Goal: Book appointment/travel/reservation

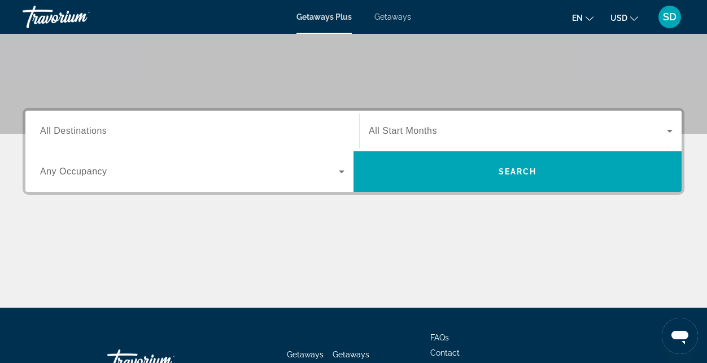
scroll to position [226, 0]
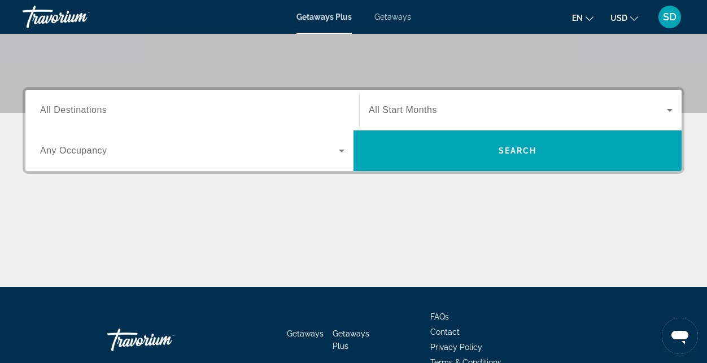
click at [92, 110] on span "All Destinations" at bounding box center [73, 110] width 67 height 10
click at [92, 110] on input "Destination All Destinations" at bounding box center [192, 111] width 305 height 14
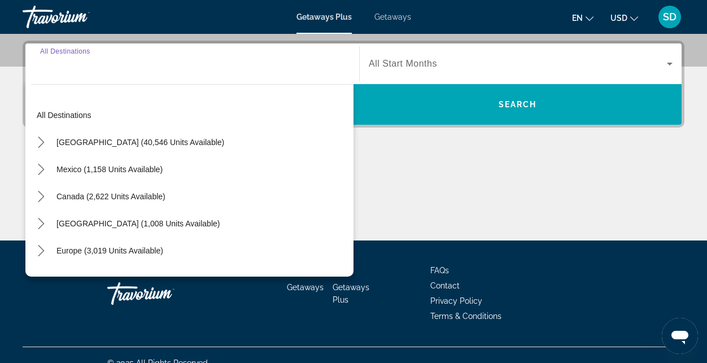
scroll to position [276, 0]
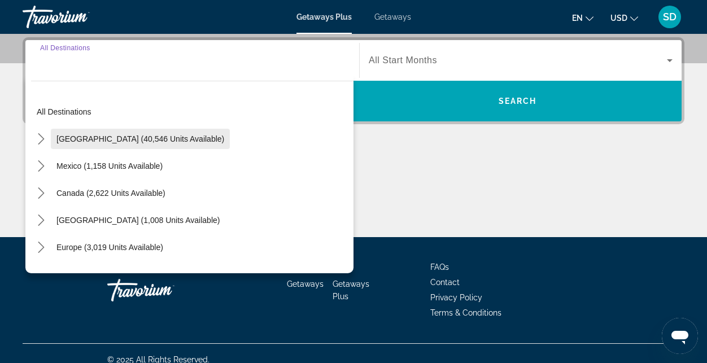
click at [84, 132] on span "Select destination: United States (40,546 units available)" at bounding box center [140, 138] width 179 height 27
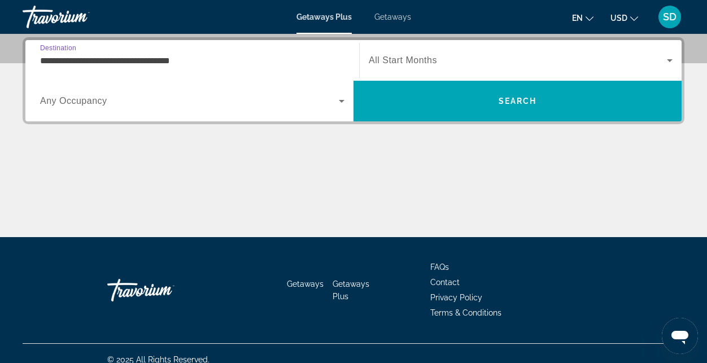
click at [129, 54] on input "**********" at bounding box center [192, 61] width 305 height 14
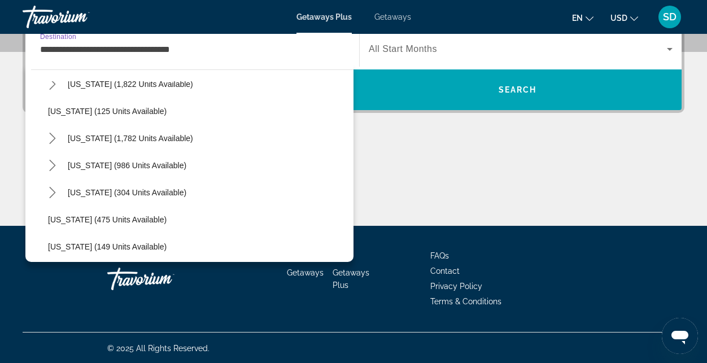
scroll to position [848, 0]
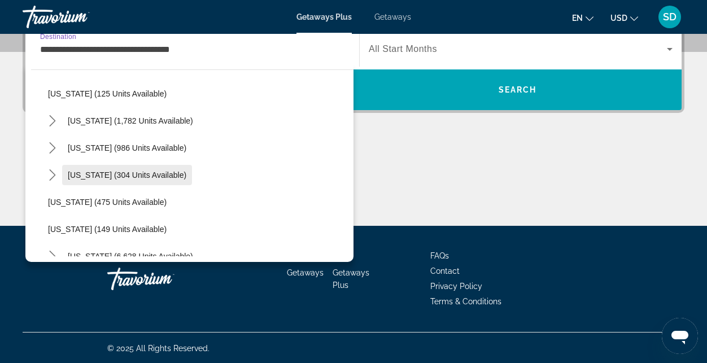
click at [97, 173] on span "[US_STATE] (304 units available)" at bounding box center [127, 175] width 119 height 9
type input "**********"
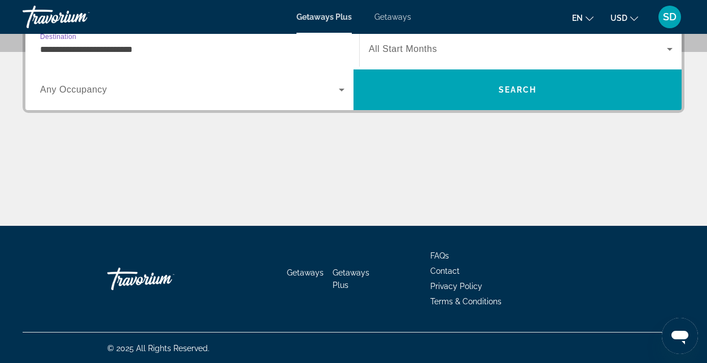
scroll to position [276, 0]
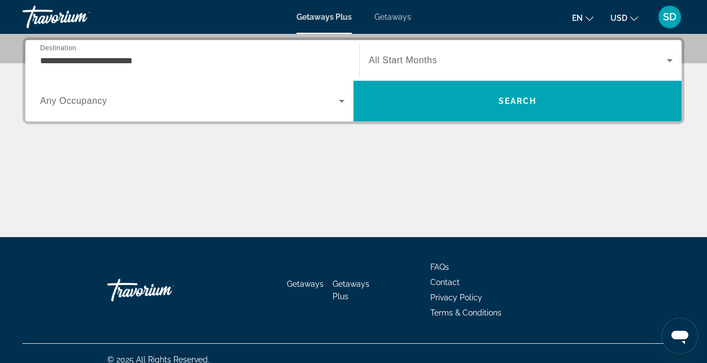
click at [392, 55] on span "All Start Months" at bounding box center [403, 60] width 68 height 10
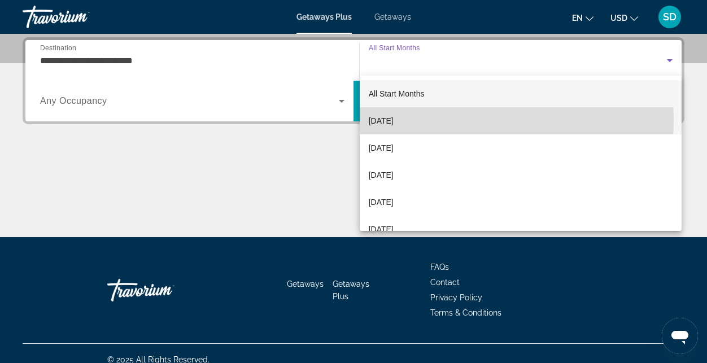
drag, startPoint x: 406, startPoint y: 119, endPoint x: 418, endPoint y: 118, distance: 12.5
click at [394, 119] on span "[DATE]" at bounding box center [381, 121] width 25 height 14
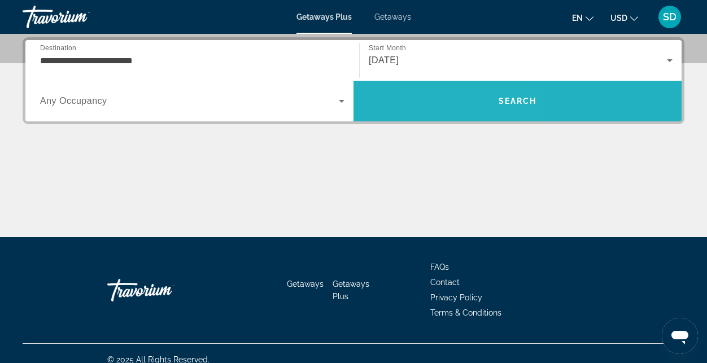
click at [470, 102] on span "Search" at bounding box center [518, 101] width 328 height 27
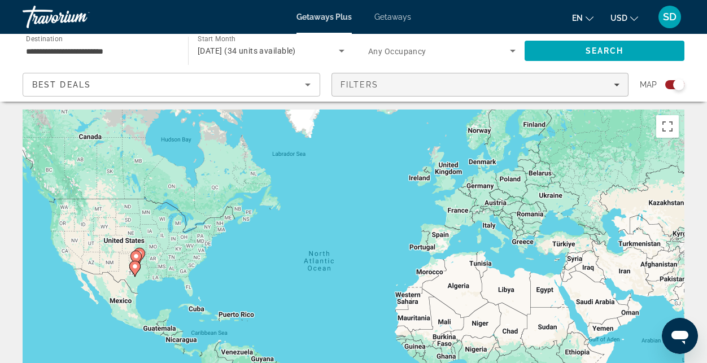
scroll to position [57, 0]
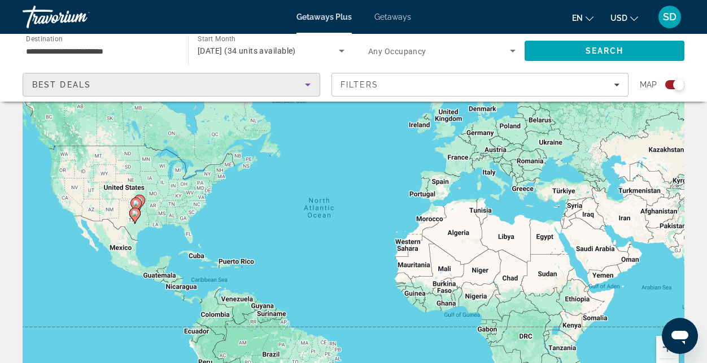
click at [309, 78] on icon "Sort by" at bounding box center [308, 85] width 14 height 14
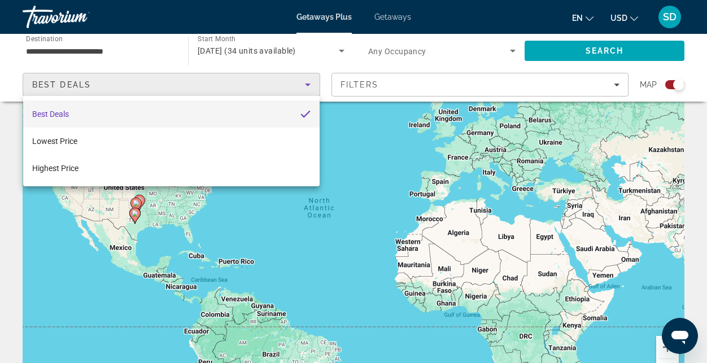
click at [591, 50] on div at bounding box center [353, 181] width 707 height 363
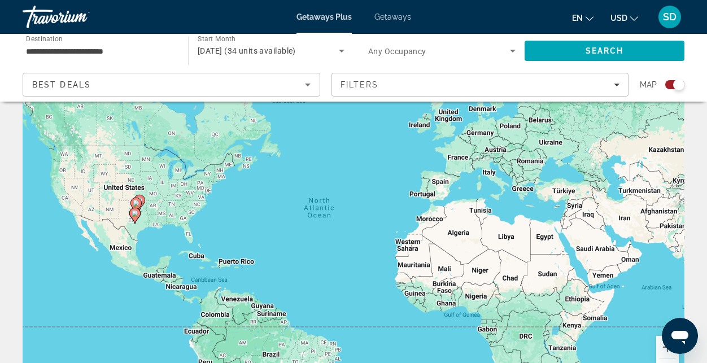
click at [668, 85] on div "Search widget" at bounding box center [675, 84] width 19 height 9
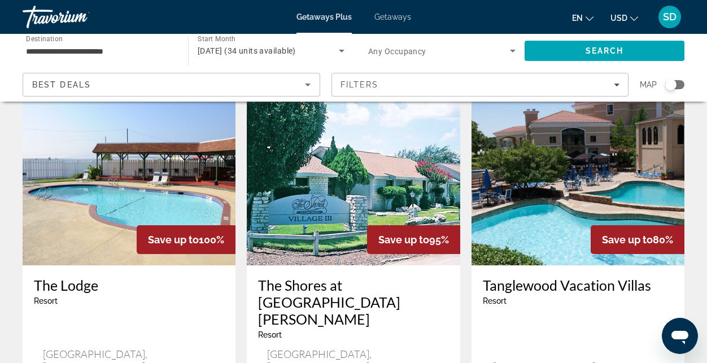
click at [97, 51] on input "**********" at bounding box center [99, 52] width 147 height 14
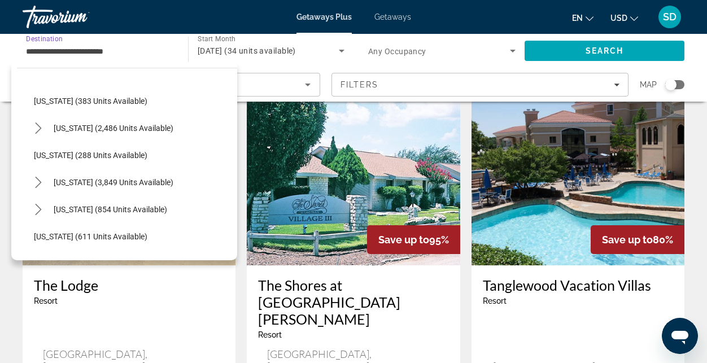
scroll to position [515, 0]
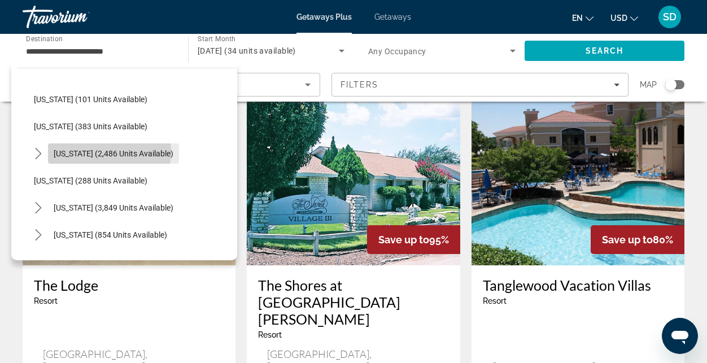
click at [86, 151] on span "[US_STATE] (2,486 units available)" at bounding box center [114, 153] width 120 height 9
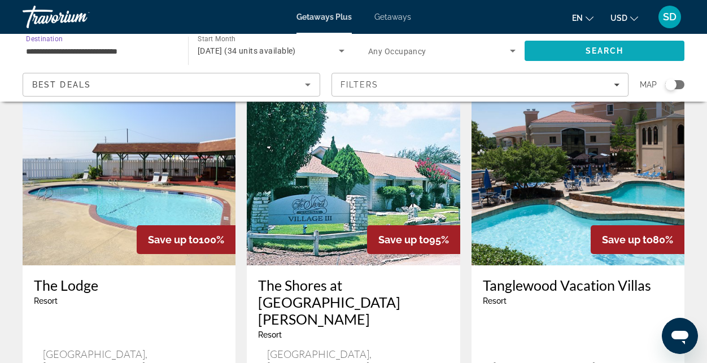
click at [576, 50] on span "Search" at bounding box center [605, 50] width 160 height 27
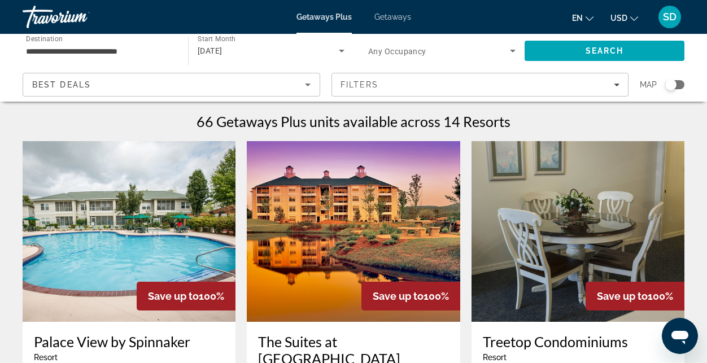
scroll to position [57, 0]
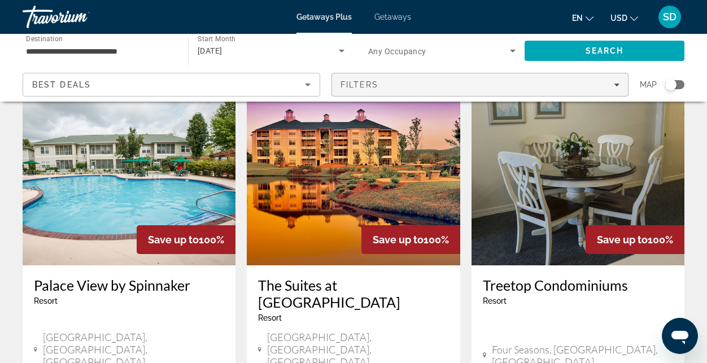
click at [618, 83] on icon "Filters" at bounding box center [617, 85] width 6 height 6
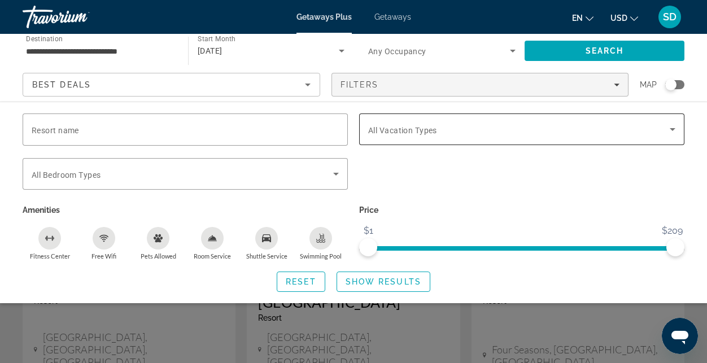
click at [503, 128] on span "Search widget" at bounding box center [519, 130] width 302 height 14
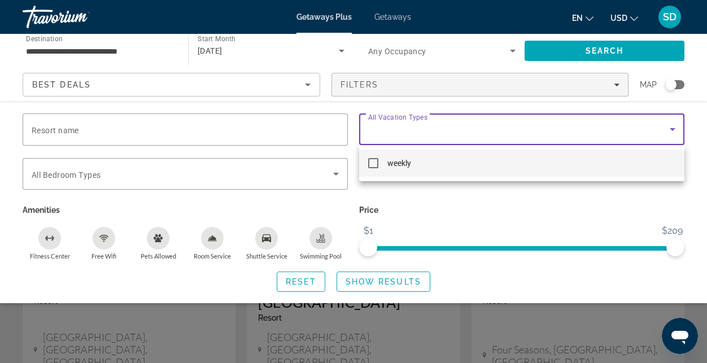
click at [615, 84] on div at bounding box center [353, 181] width 707 height 363
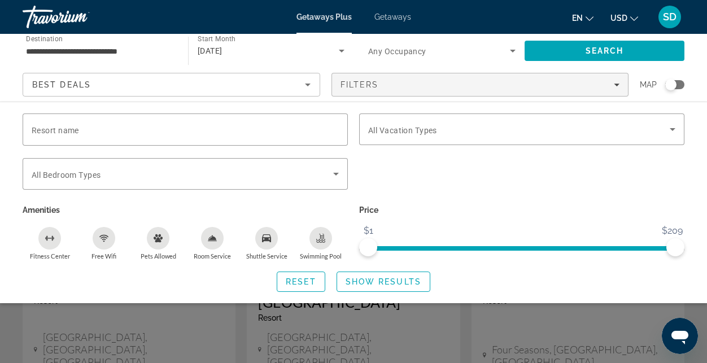
drag, startPoint x: 687, startPoint y: 80, endPoint x: 675, endPoint y: 83, distance: 12.7
click at [685, 81] on app-map-search-filters "Best Deals Filters Map Resort name Vacation Types All Vacation Types Bedroom Ty…" at bounding box center [353, 85] width 685 height 34
drag, startPoint x: 674, startPoint y: 84, endPoint x: 681, endPoint y: 85, distance: 6.8
click at [676, 84] on div "Search widget" at bounding box center [671, 84] width 11 height 11
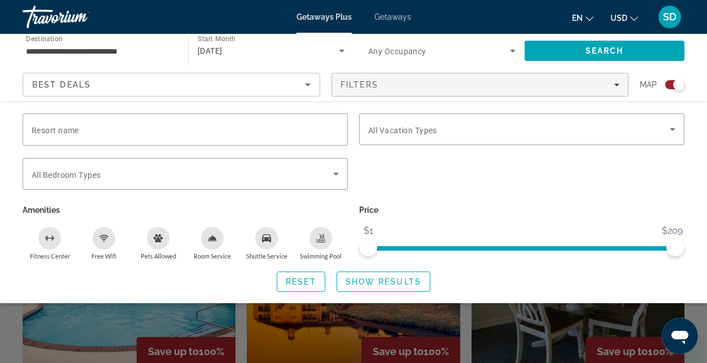
scroll to position [294, 0]
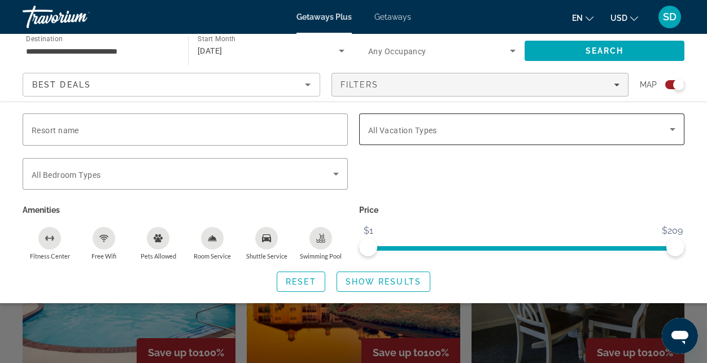
drag, startPoint x: 559, startPoint y: 137, endPoint x: 553, endPoint y: 142, distance: 8.0
click at [559, 138] on div "Search widget" at bounding box center [521, 130] width 307 height 32
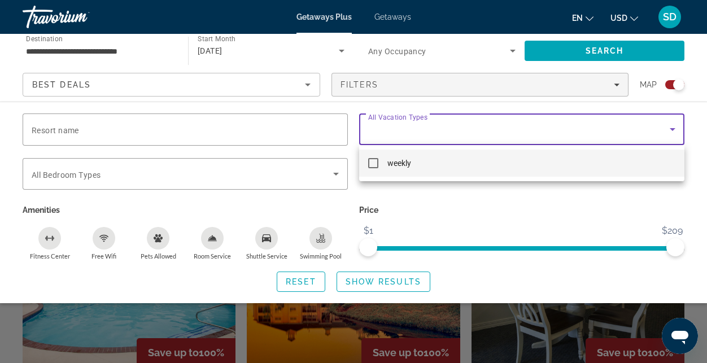
click at [303, 87] on div at bounding box center [353, 181] width 707 height 363
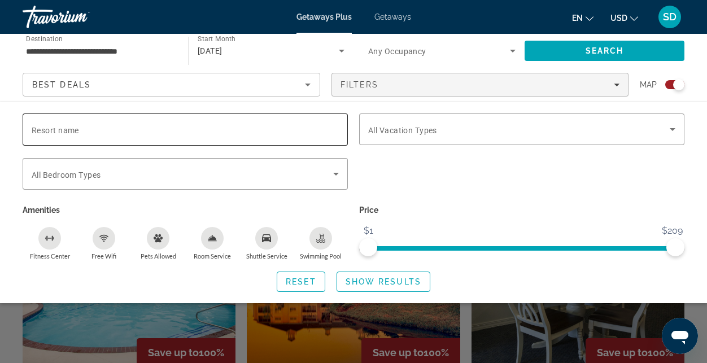
click at [257, 136] on div "Search widget" at bounding box center [185, 130] width 307 height 32
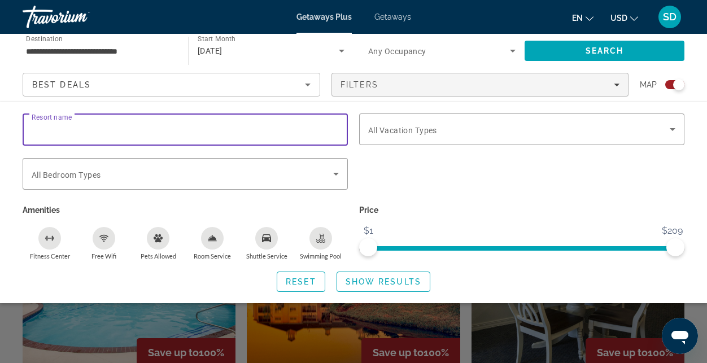
click at [668, 83] on div "Search widget" at bounding box center [675, 84] width 19 height 9
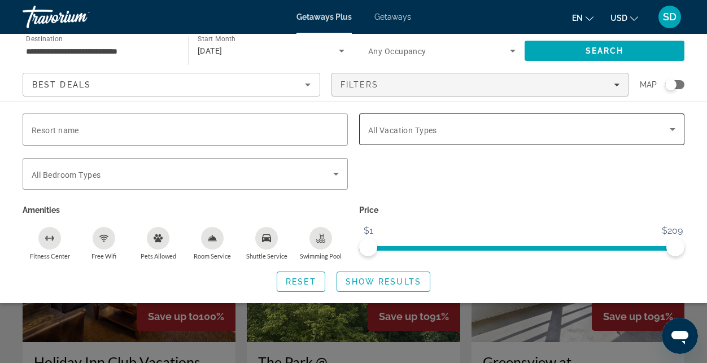
scroll to position [376, 0]
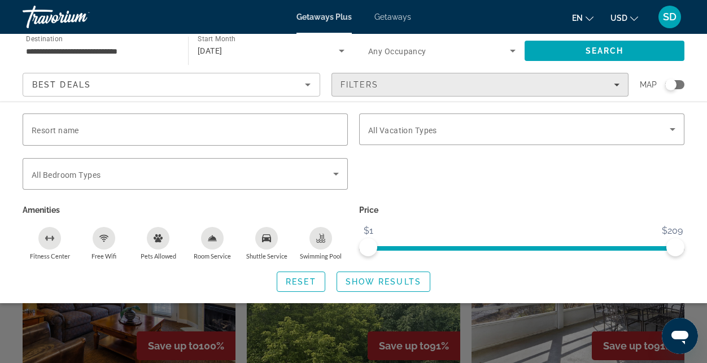
drag, startPoint x: 687, startPoint y: 82, endPoint x: 596, endPoint y: 85, distance: 91.0
click at [684, 82] on app-map-search-filters "Best Deals Filters Map Resort name Vacation Types All Vacation Types Bedroom Ty…" at bounding box center [353, 85] width 685 height 34
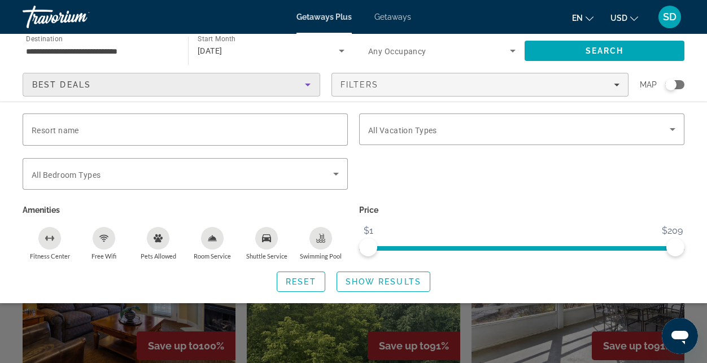
click at [83, 84] on span "Best Deals" at bounding box center [61, 84] width 59 height 9
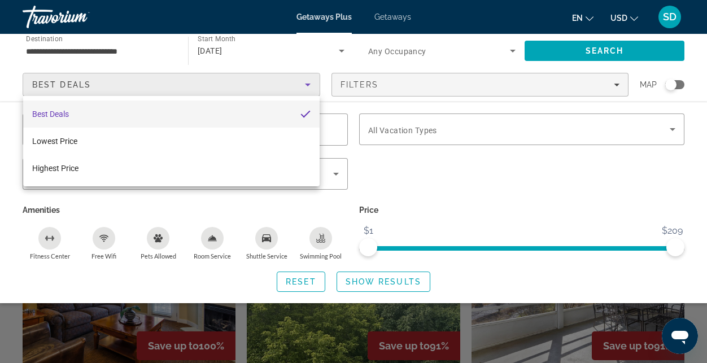
click at [66, 113] on span "Best Deals" at bounding box center [50, 114] width 37 height 9
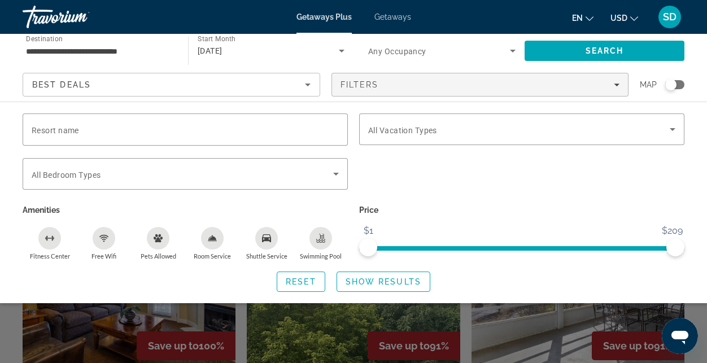
click at [134, 309] on div "Search widget" at bounding box center [353, 267] width 707 height 194
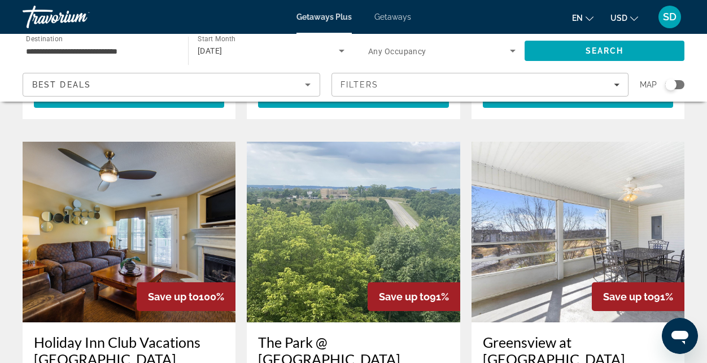
scroll to position [546, 0]
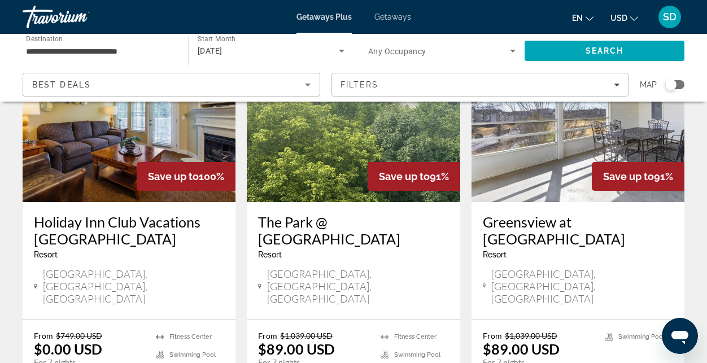
click at [679, 84] on div "Search widget" at bounding box center [675, 84] width 19 height 9
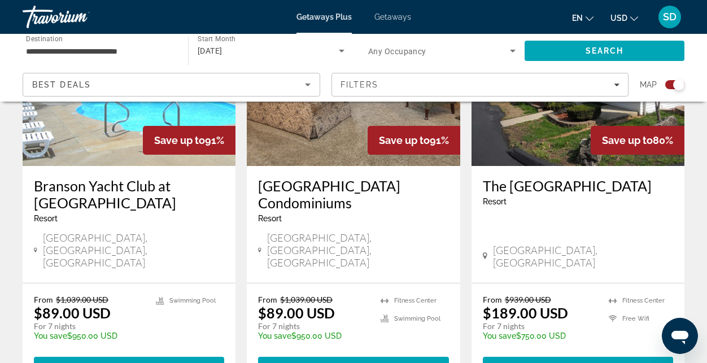
scroll to position [1899, 0]
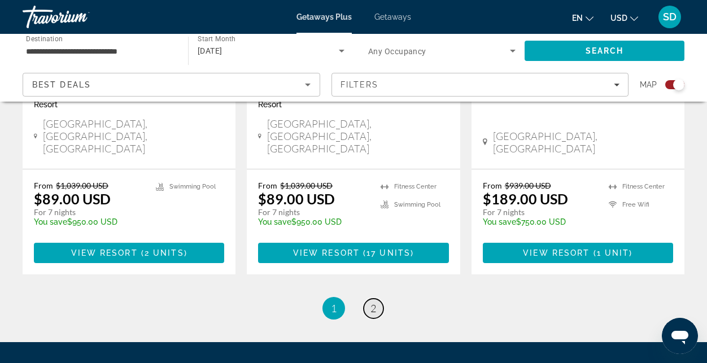
click at [381, 299] on link "page 2" at bounding box center [374, 309] width 20 height 20
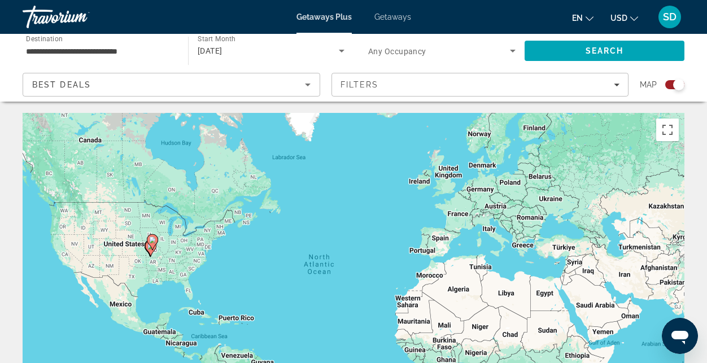
click at [158, 241] on div "To activate drag with keyboard, press Alt + Enter. Once in keyboard drag state,…" at bounding box center [354, 282] width 662 height 339
click at [155, 239] on image "Main content" at bounding box center [152, 240] width 7 height 7
drag, startPoint x: 672, startPoint y: 128, endPoint x: 644, endPoint y: 185, distance: 63.7
click at [671, 128] on button "Toggle fullscreen view" at bounding box center [668, 130] width 23 height 23
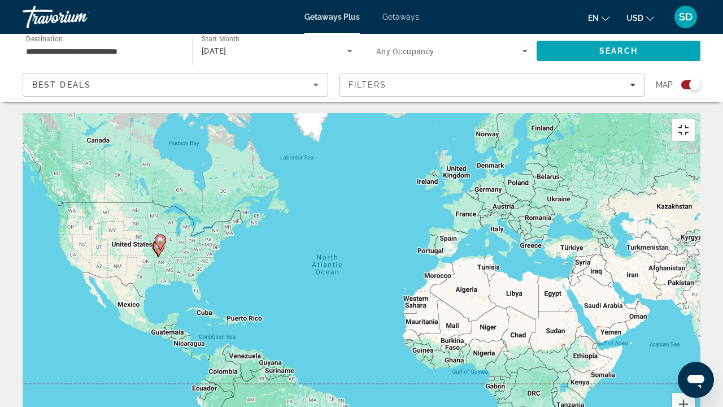
click at [695, 119] on button "Toggle fullscreen view" at bounding box center [683, 130] width 23 height 23
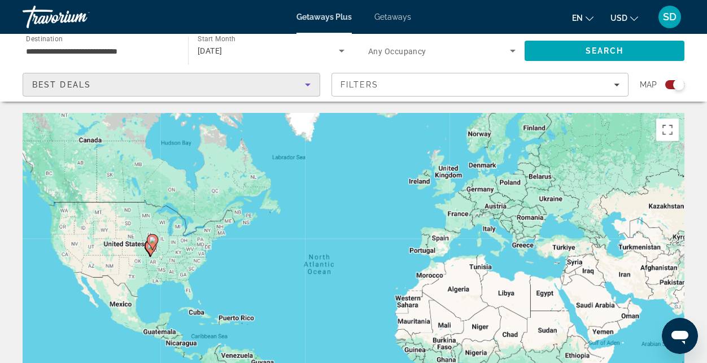
click at [309, 82] on icon "Sort by" at bounding box center [308, 85] width 14 height 14
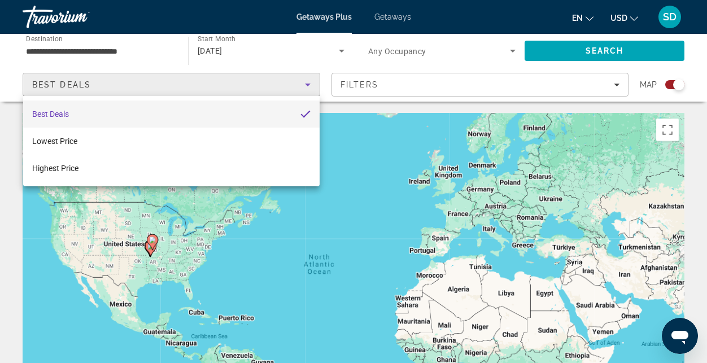
click at [88, 119] on mat-option "Best Deals" at bounding box center [171, 114] width 297 height 27
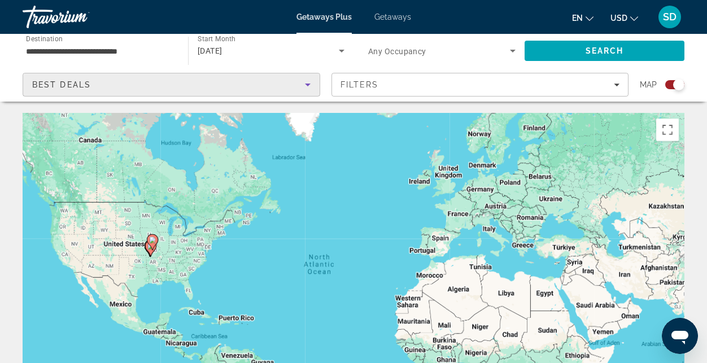
click at [315, 82] on div "Best Deals" at bounding box center [171, 84] width 297 height 23
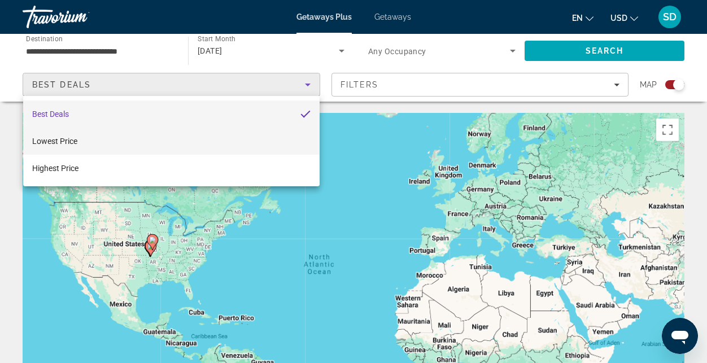
click at [95, 141] on mat-option "Lowest Price" at bounding box center [171, 141] width 297 height 27
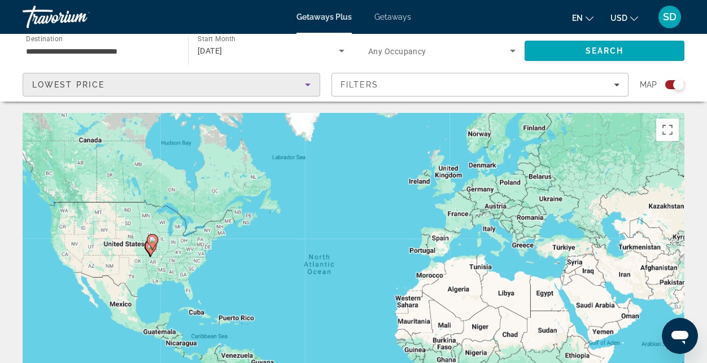
click at [448, 51] on span "Search widget" at bounding box center [439, 51] width 142 height 14
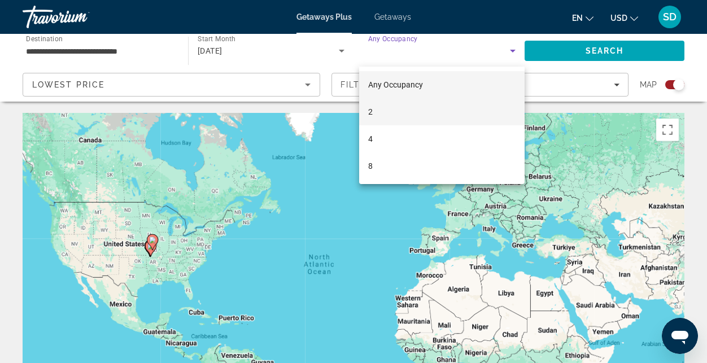
drag, startPoint x: 395, startPoint y: 111, endPoint x: 404, endPoint y: 108, distance: 9.7
click at [398, 111] on mat-option "2" at bounding box center [442, 111] width 166 height 27
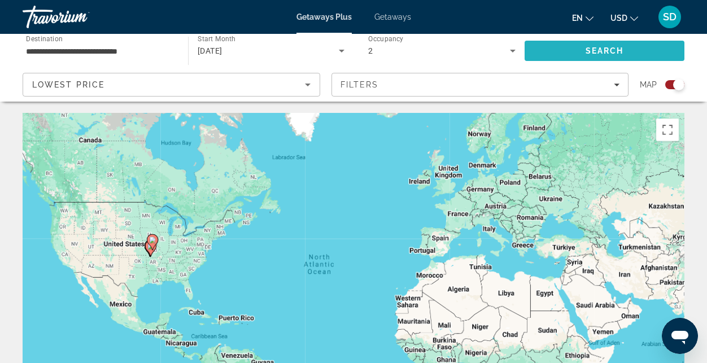
click at [616, 53] on span "Search" at bounding box center [605, 50] width 38 height 9
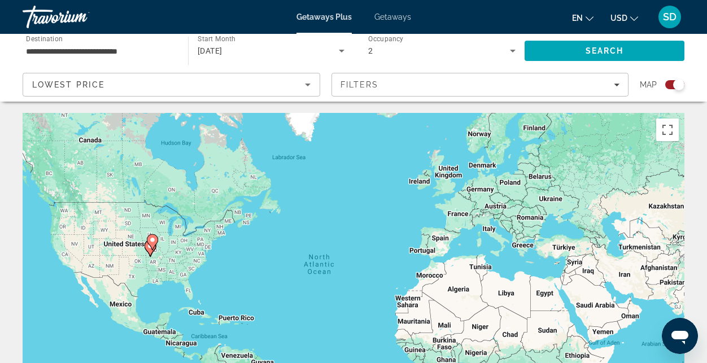
click at [152, 246] on icon "Main content" at bounding box center [152, 242] width 10 height 15
type input "**********"
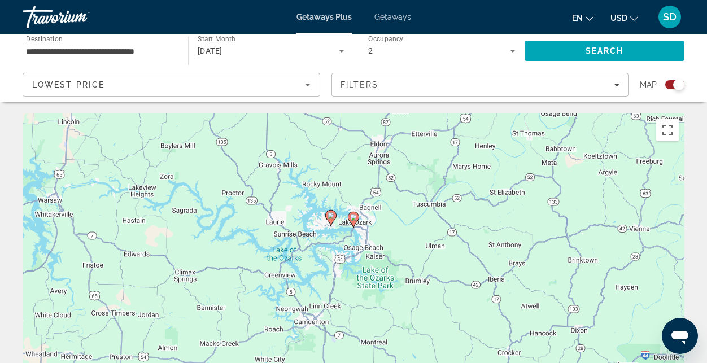
drag, startPoint x: 336, startPoint y: 257, endPoint x: 321, endPoint y: 220, distance: 39.6
click at [314, 198] on div "To activate drag with keyboard, press Alt + Enter. Once in keyboard drag state,…" at bounding box center [354, 282] width 662 height 339
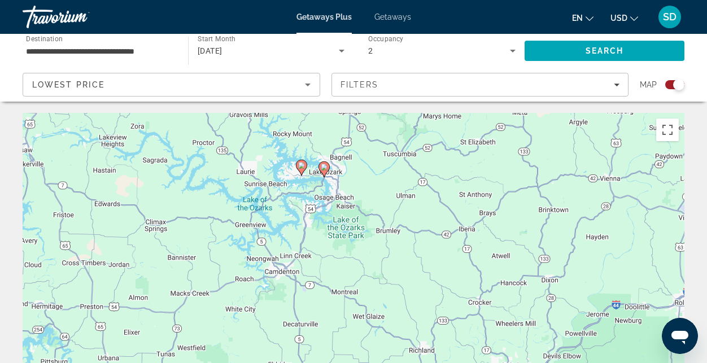
drag, startPoint x: 407, startPoint y: 283, endPoint x: 379, endPoint y: 232, distance: 58.2
click at [379, 232] on div "To activate drag with keyboard, press Alt + Enter. Once in keyboard drag state,…" at bounding box center [354, 282] width 662 height 339
click at [303, 166] on image "Main content" at bounding box center [301, 165] width 7 height 7
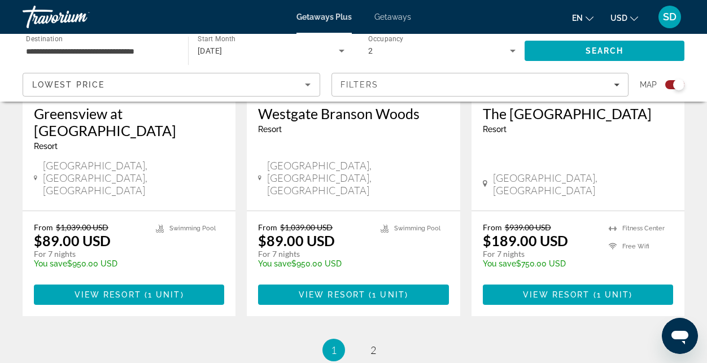
scroll to position [1899, 0]
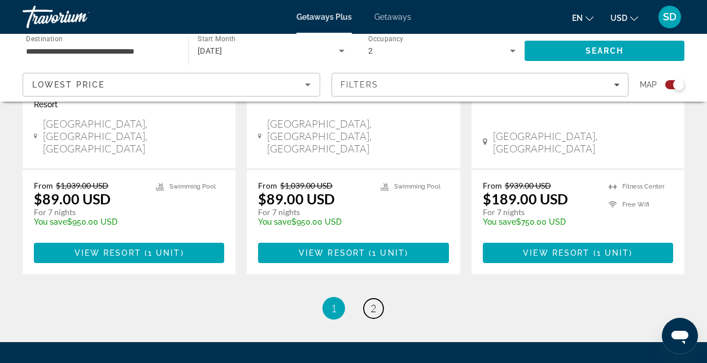
click at [375, 302] on span "2" at bounding box center [374, 308] width 6 height 12
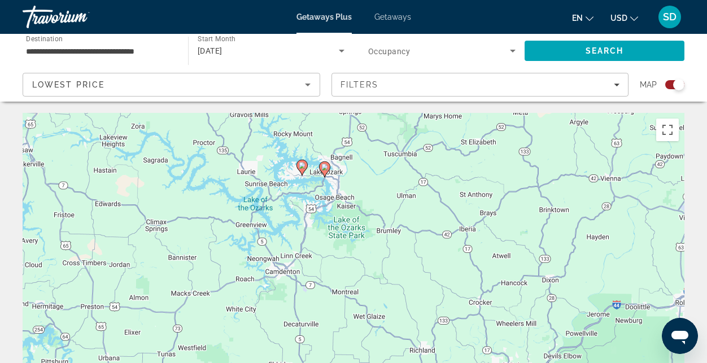
click at [327, 163] on g "Main content" at bounding box center [324, 170] width 11 height 16
click at [327, 167] on image "Main content" at bounding box center [325, 167] width 7 height 7
click at [329, 167] on g "Main content" at bounding box center [325, 170] width 11 height 16
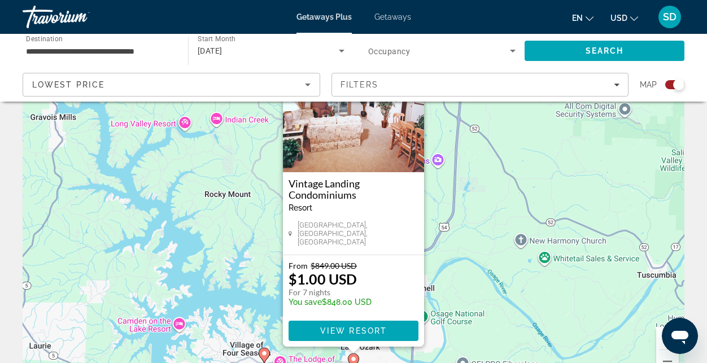
scroll to position [57, 0]
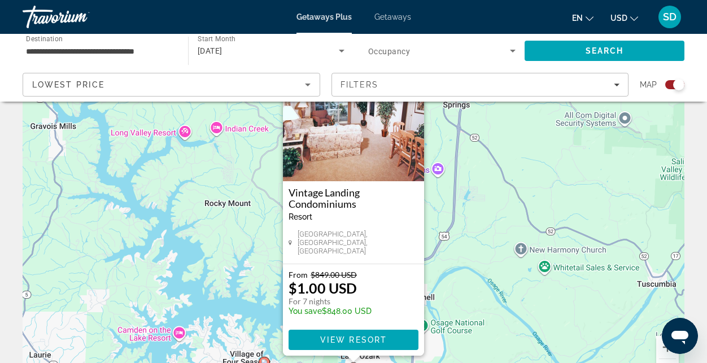
click at [259, 186] on div "To activate drag with keyboard, press Alt + Enter. Once in keyboard drag state,…" at bounding box center [354, 226] width 662 height 339
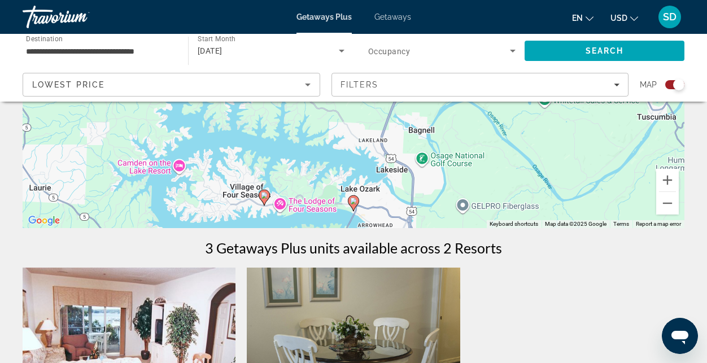
scroll to position [226, 0]
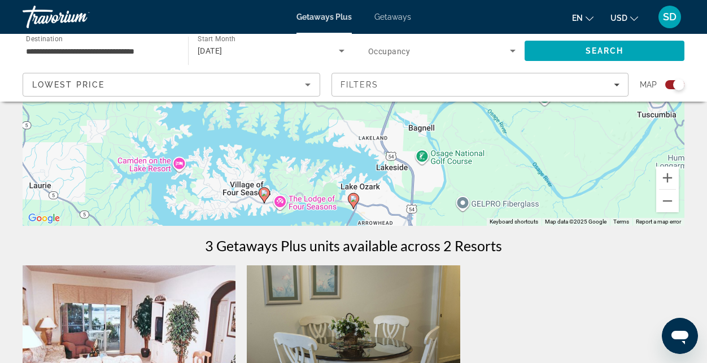
click at [269, 202] on gmp-advanced-marker "Main content" at bounding box center [264, 195] width 11 height 17
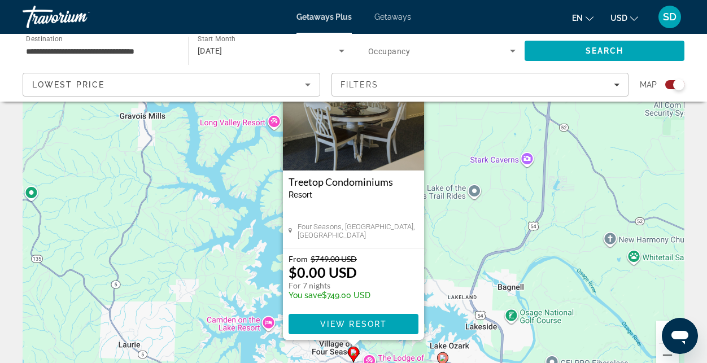
scroll to position [0, 0]
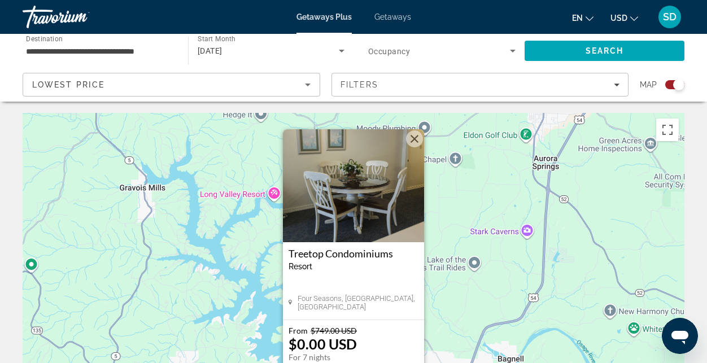
click at [416, 137] on button "Close" at bounding box center [414, 139] width 17 height 17
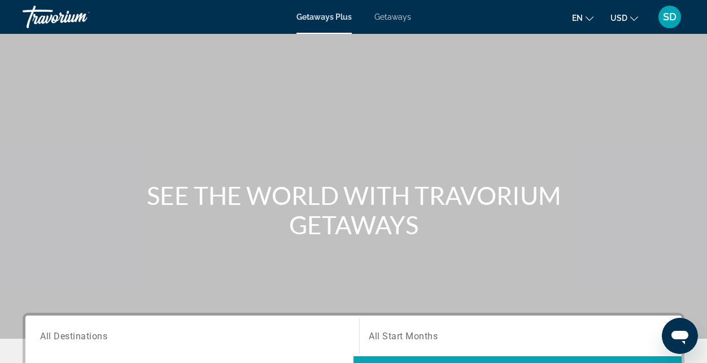
click at [401, 16] on span "Getaways" at bounding box center [393, 16] width 37 height 9
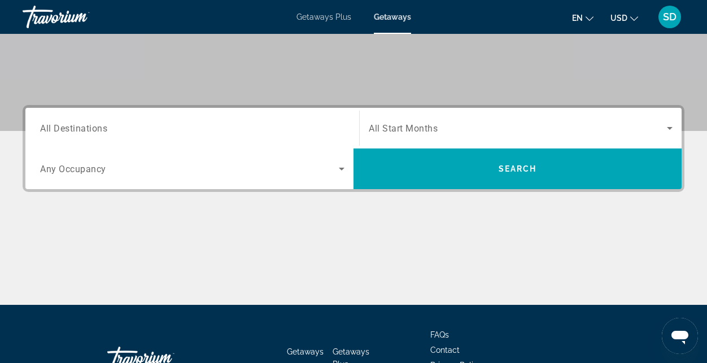
scroll to position [226, 0]
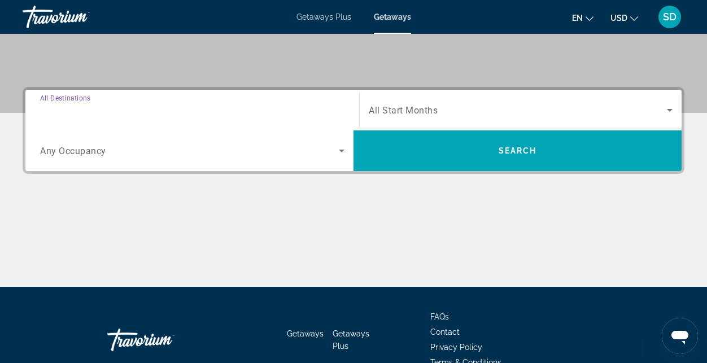
click at [253, 108] on input "Destination All Destinations" at bounding box center [192, 111] width 305 height 14
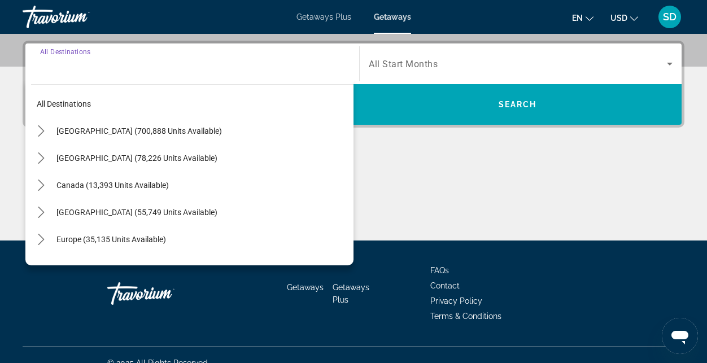
scroll to position [276, 0]
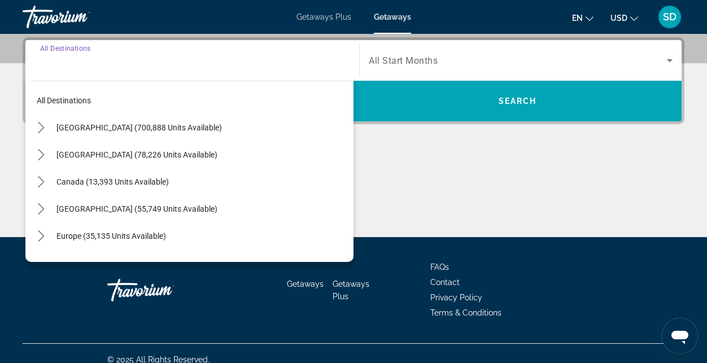
click at [84, 128] on span "[GEOGRAPHIC_DATA] (700,888 units available)" at bounding box center [140, 127] width 166 height 9
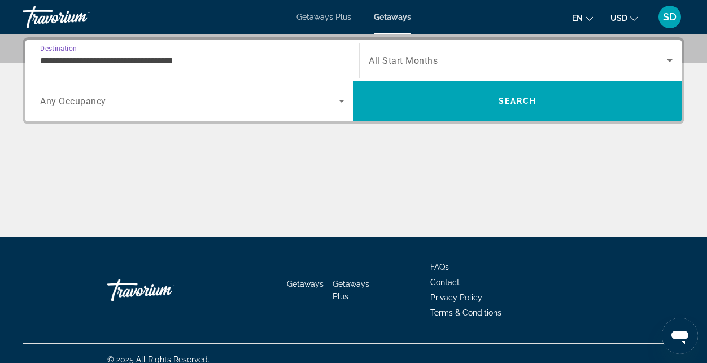
drag, startPoint x: 169, startPoint y: 62, endPoint x: 180, endPoint y: 60, distance: 10.8
click at [171, 62] on input "**********" at bounding box center [192, 61] width 305 height 14
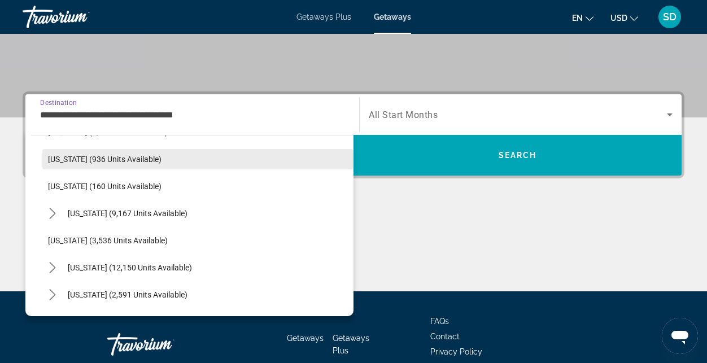
scroll to position [622, 0]
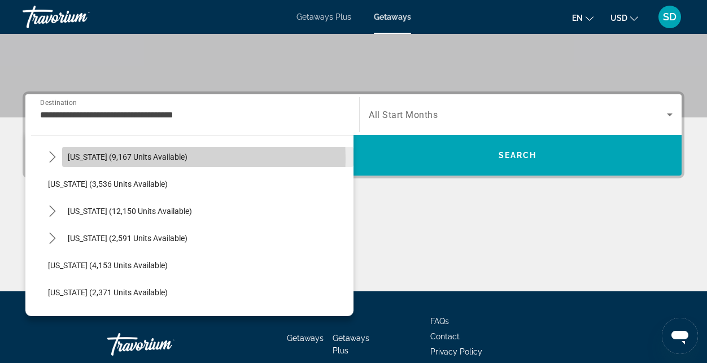
click at [103, 158] on span "[US_STATE] (9,167 units available)" at bounding box center [128, 157] width 120 height 9
type input "**********"
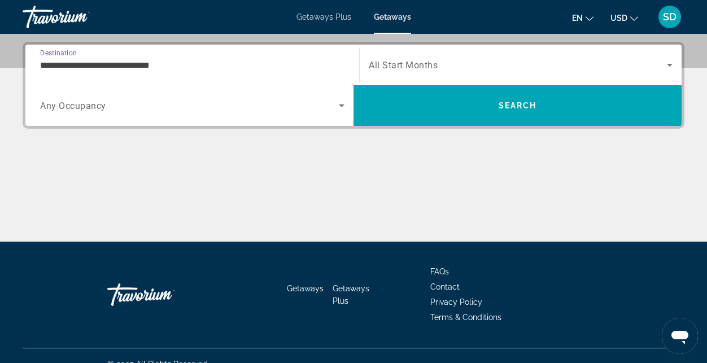
scroll to position [276, 0]
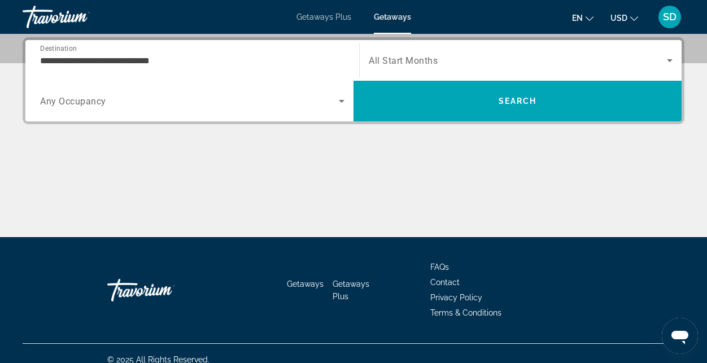
click at [436, 62] on span "All Start Months" at bounding box center [403, 60] width 69 height 11
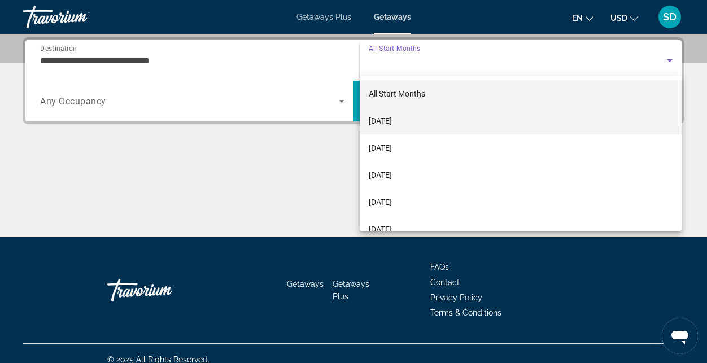
click at [392, 123] on span "[DATE]" at bounding box center [380, 121] width 23 height 14
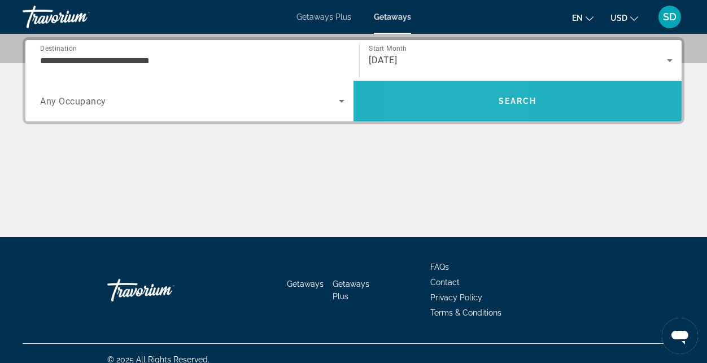
click at [462, 101] on span "Search" at bounding box center [518, 101] width 328 height 27
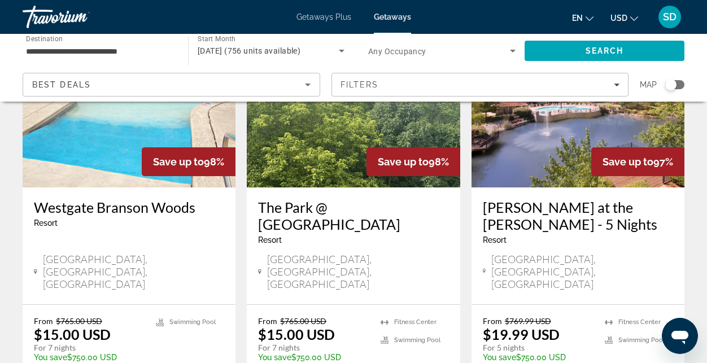
scroll to position [1565, 0]
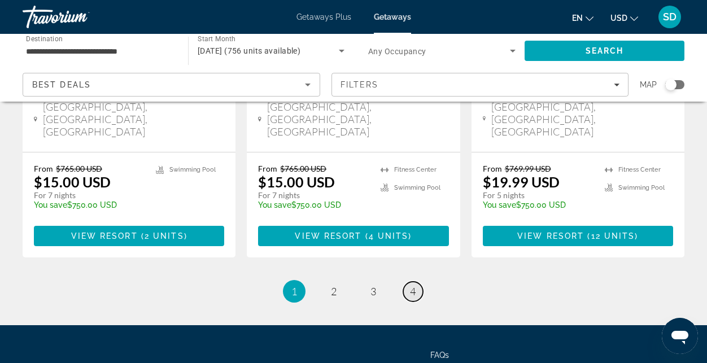
click at [415, 285] on span "4" at bounding box center [413, 291] width 6 height 12
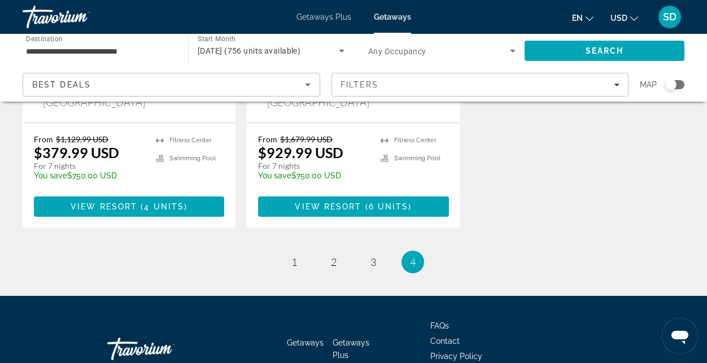
scroll to position [362, 0]
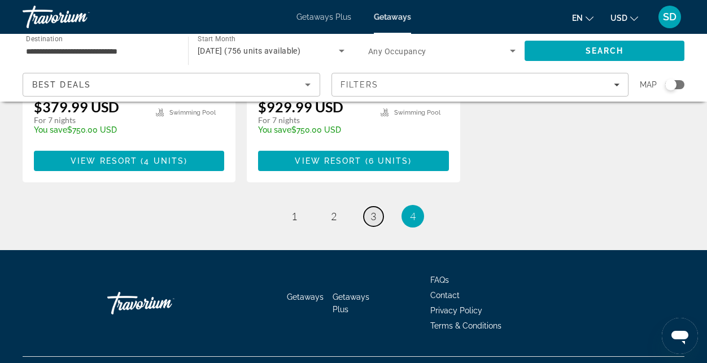
click at [378, 207] on link "page 3" at bounding box center [374, 217] width 20 height 20
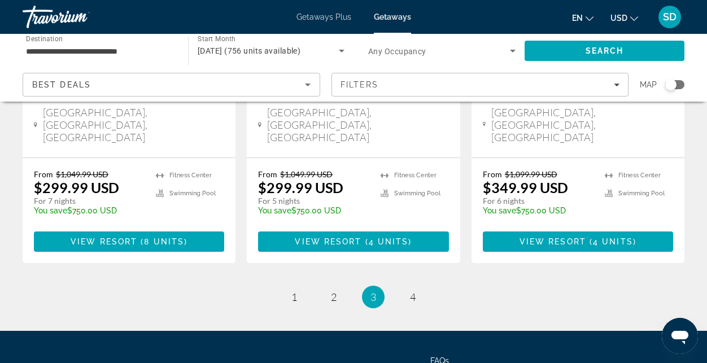
scroll to position [1565, 0]
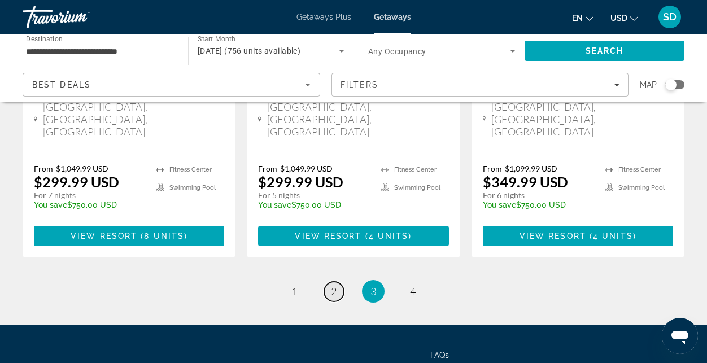
click at [332, 282] on link "page 2" at bounding box center [334, 292] width 20 height 20
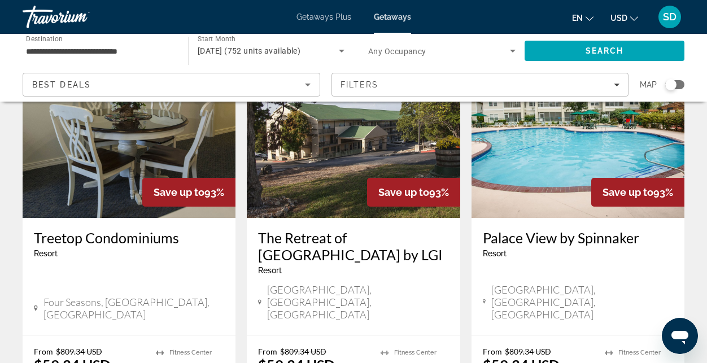
scroll to position [548, 0]
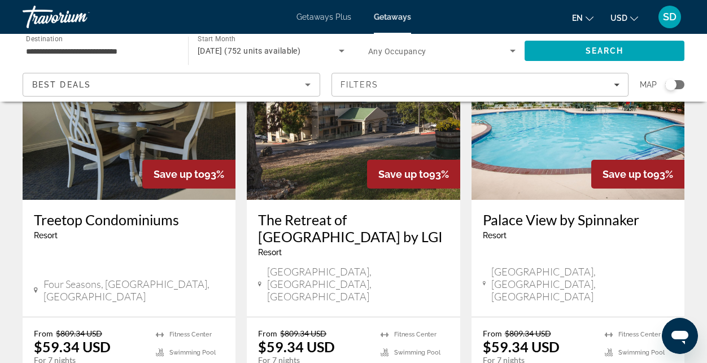
click at [164, 211] on h3 "Treetop Condominiums" at bounding box center [129, 219] width 190 height 17
